Goal: Information Seeking & Learning: Find specific fact

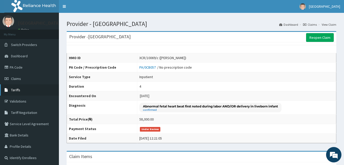
drag, startPoint x: 17, startPoint y: 101, endPoint x: 28, endPoint y: 94, distance: 13.3
click at [17, 101] on link "Validations" at bounding box center [29, 100] width 59 height 11
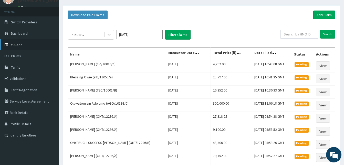
click at [13, 44] on link "PA Code" at bounding box center [29, 44] width 59 height 11
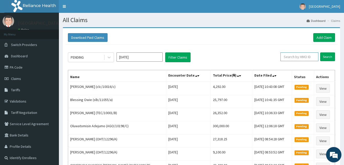
click at [303, 57] on input "text" at bounding box center [300, 56] width 38 height 9
paste input "CGO/10001/A"
type input "CGO/10001/A"
click at [327, 58] on input "Search" at bounding box center [327, 56] width 15 height 9
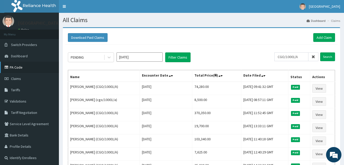
click at [18, 63] on link "PA Code" at bounding box center [29, 67] width 59 height 11
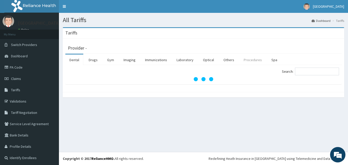
drag, startPoint x: 244, startPoint y: 59, endPoint x: 251, endPoint y: 60, distance: 7.2
click at [244, 59] on link "Procedures" at bounding box center [253, 59] width 26 height 11
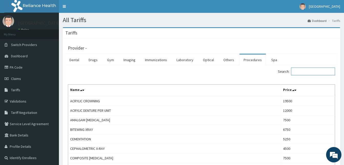
click at [299, 70] on input "Search:" at bounding box center [313, 71] width 44 height 8
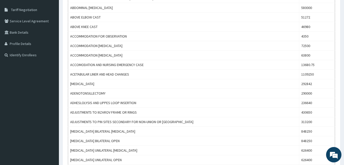
scroll to position [62, 0]
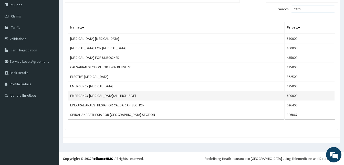
type input "CAES"
drag, startPoint x: 152, startPoint y: 94, endPoint x: 69, endPoint y: 96, distance: 82.3
click at [69, 96] on td "EMERGENCY [MEDICAL_DATA](ALL INCLUSIVE)" at bounding box center [176, 95] width 217 height 9
copy td "EMERGENCY [MEDICAL_DATA](ALL INCLUSIVE)"
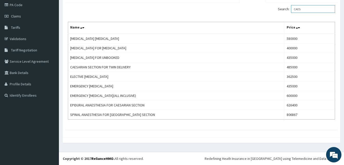
drag, startPoint x: 314, startPoint y: 9, endPoint x: 297, endPoint y: 10, distance: 17.5
click at [297, 10] on input "CAES" at bounding box center [313, 9] width 44 height 8
click at [18, 5] on link "PA Code" at bounding box center [29, 4] width 59 height 11
